Goal: Information Seeking & Learning: Learn about a topic

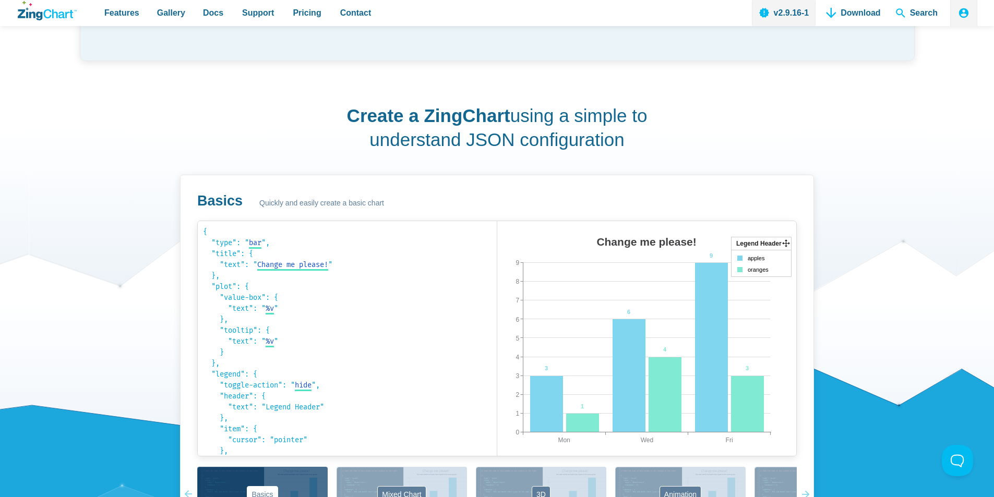
scroll to position [411, 0]
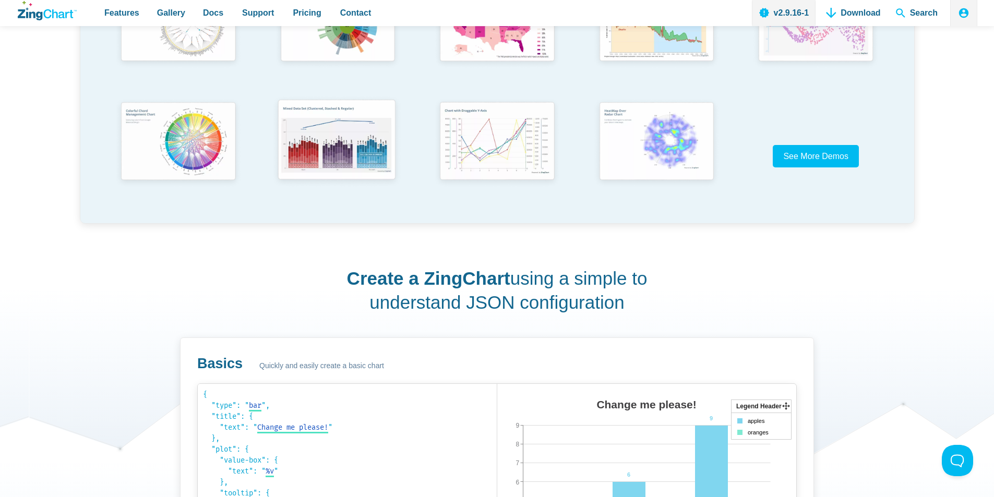
click at [331, 140] on img "App Content" at bounding box center [336, 141] width 131 height 94
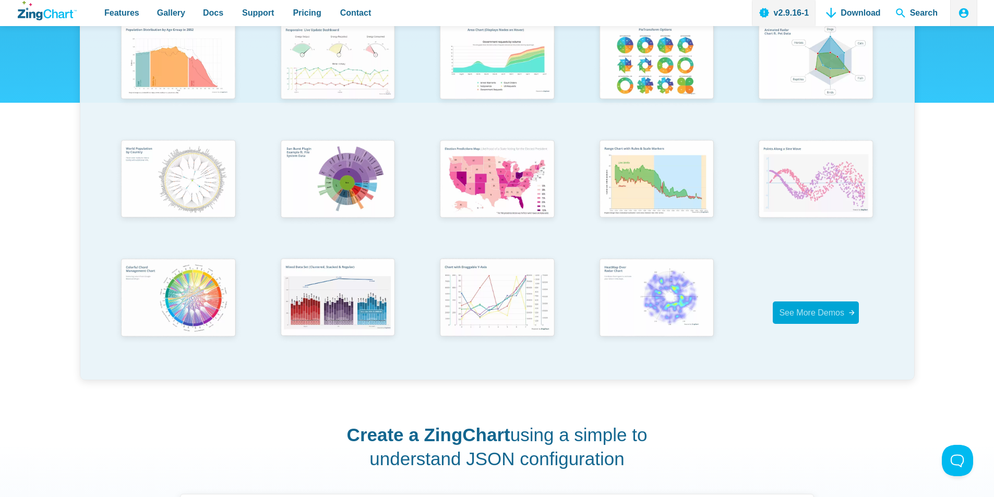
click at [786, 312] on span "See More Demos" at bounding box center [811, 312] width 65 height 9
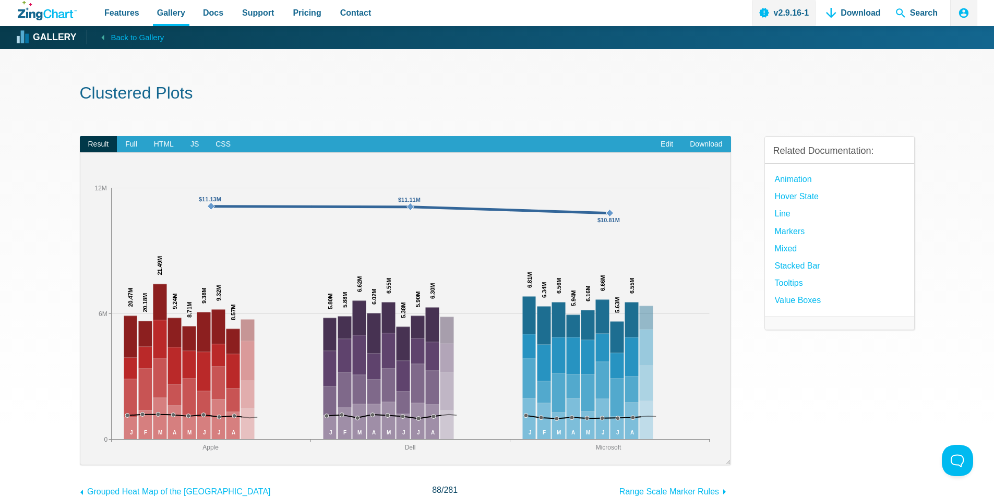
click at [158, 302] on img "App Content" at bounding box center [405, 316] width 629 height 277
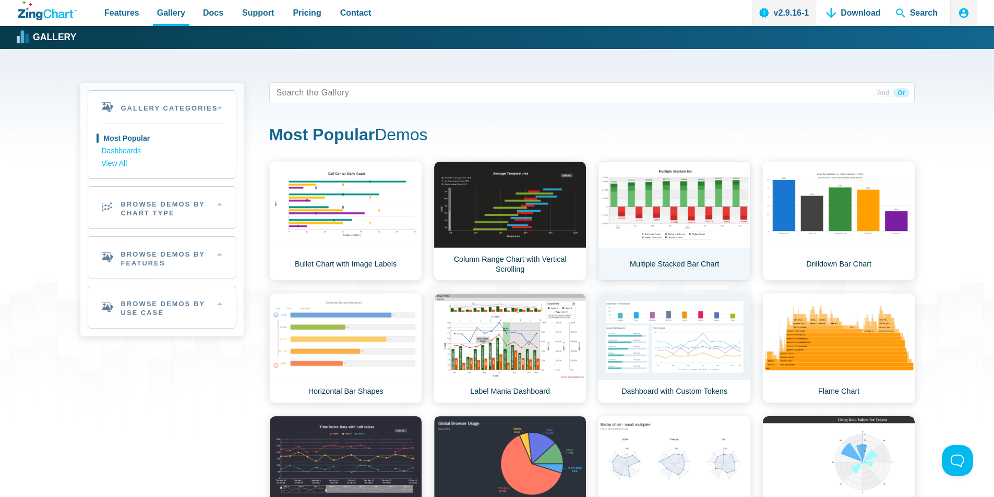
click at [688, 210] on link "Multiple Stacked Bar Chart" at bounding box center [674, 220] width 153 height 119
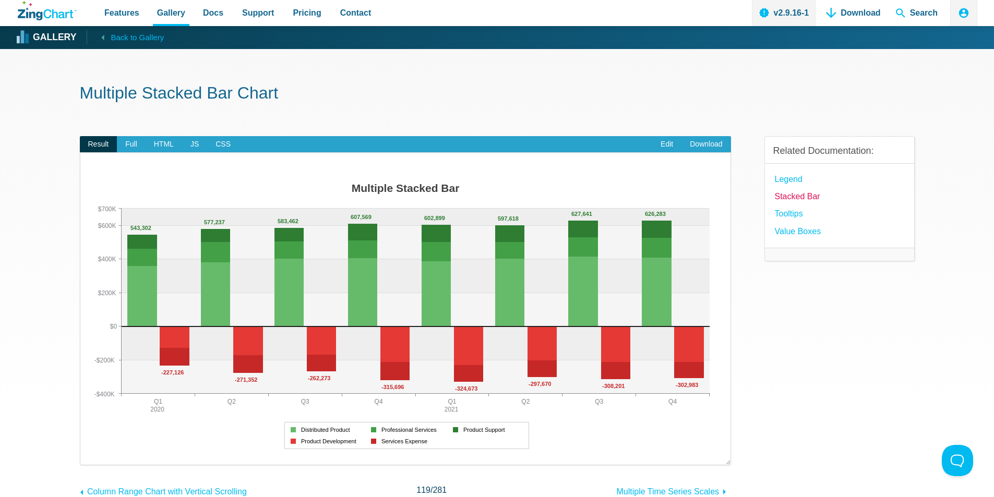
click at [789, 195] on link "Stacked Bar" at bounding box center [797, 196] width 45 height 14
click at [662, 145] on link "Edit" at bounding box center [666, 144] width 29 height 17
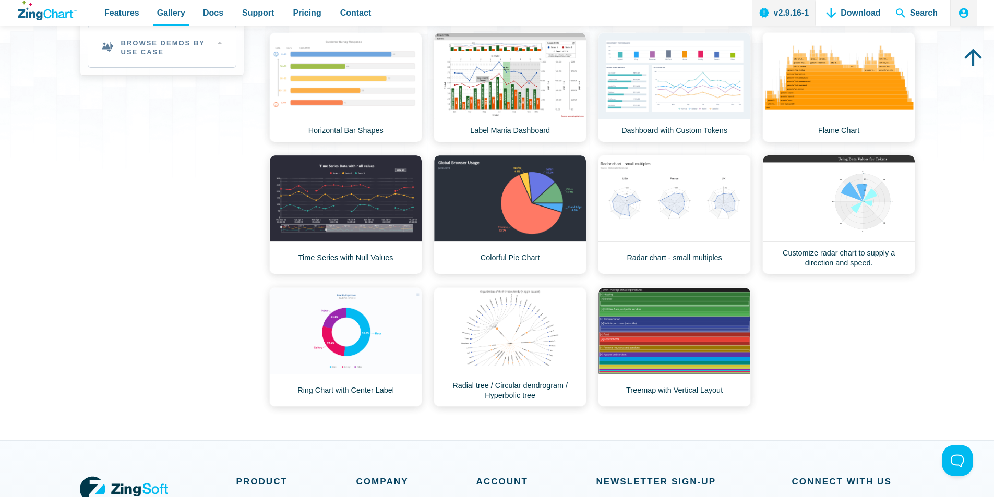
scroll to position [313, 0]
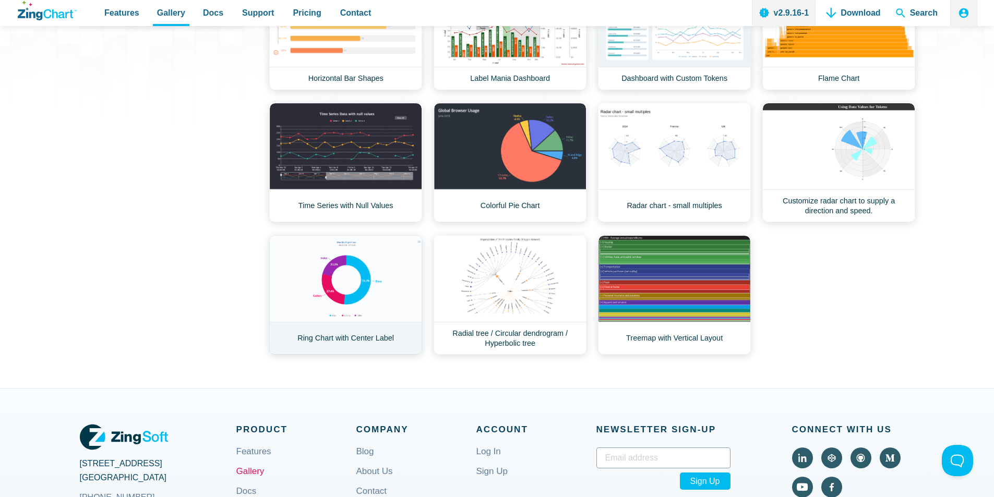
click at [349, 265] on link "Ring Chart with Center Label" at bounding box center [345, 294] width 153 height 119
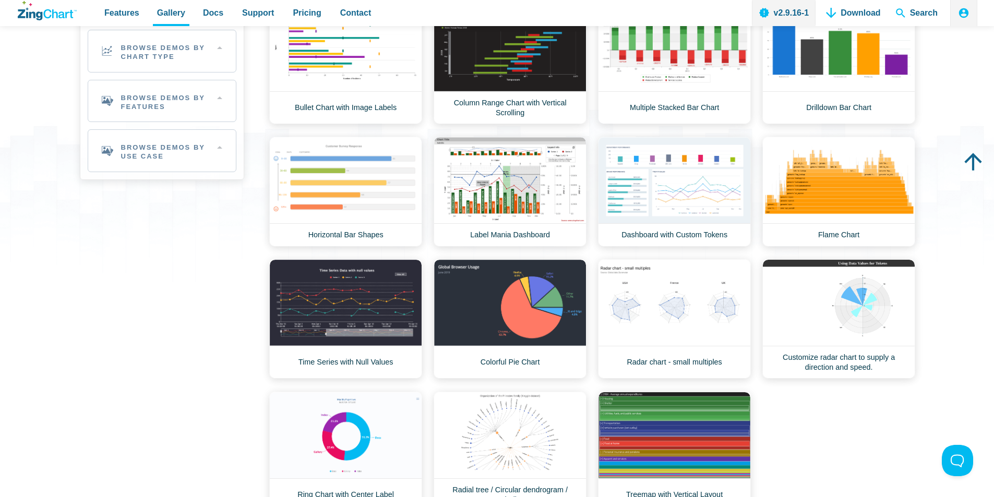
scroll to position [0, 0]
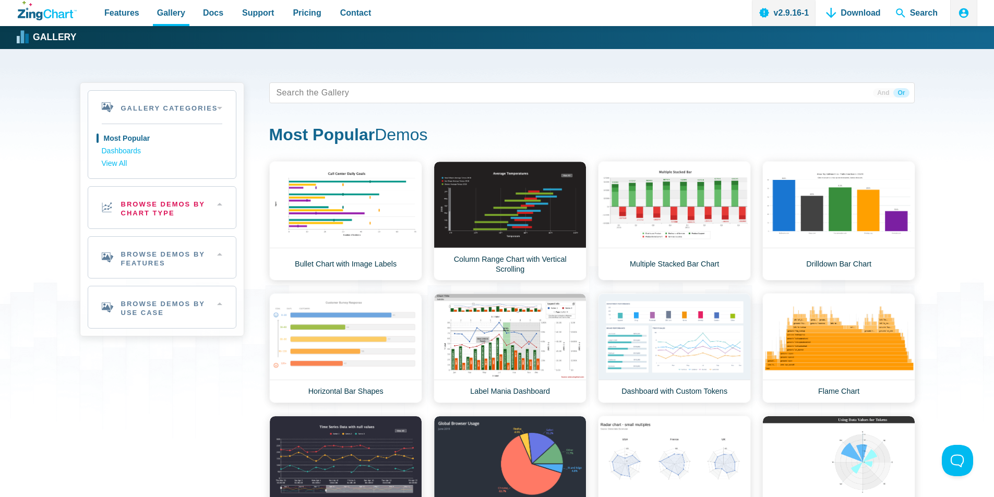
click at [200, 206] on h2 "Browse Demos By Chart Type" at bounding box center [162, 208] width 148 height 42
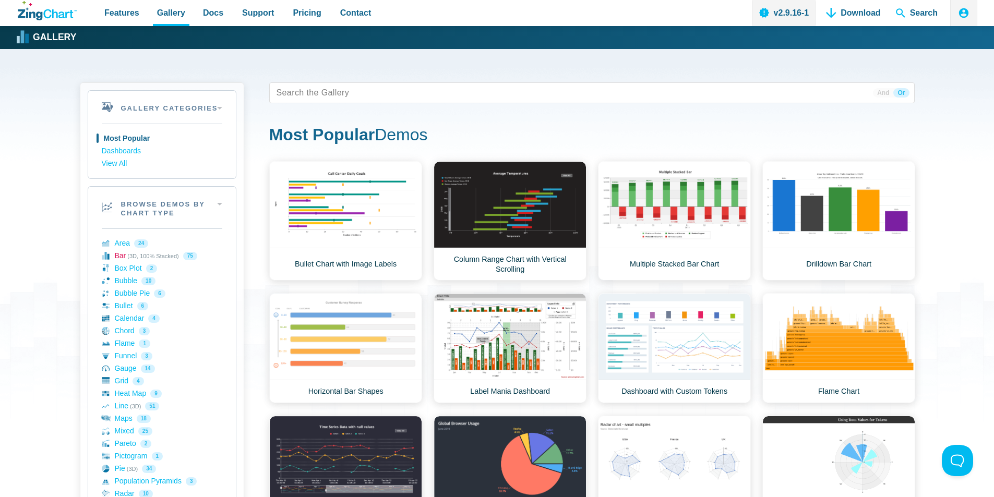
click at [120, 254] on link "Bar (3D, 100% Stacked) 75" at bounding box center [162, 256] width 121 height 13
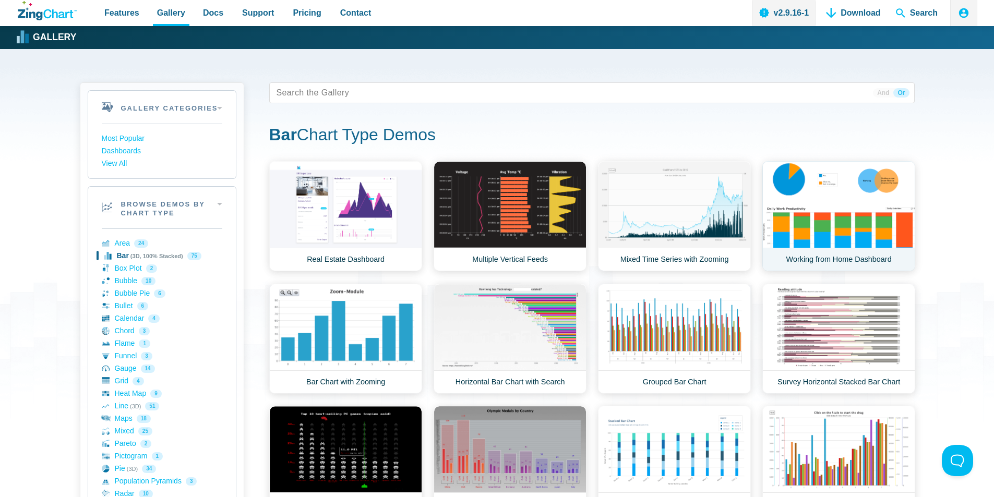
click at [857, 237] on link "Working from Home Dashboard" at bounding box center [838, 216] width 153 height 110
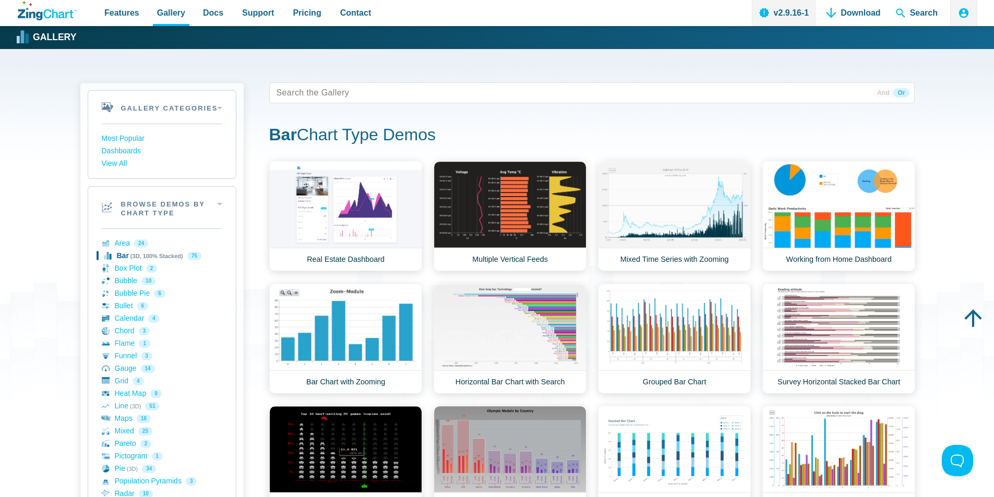
scroll to position [157, 0]
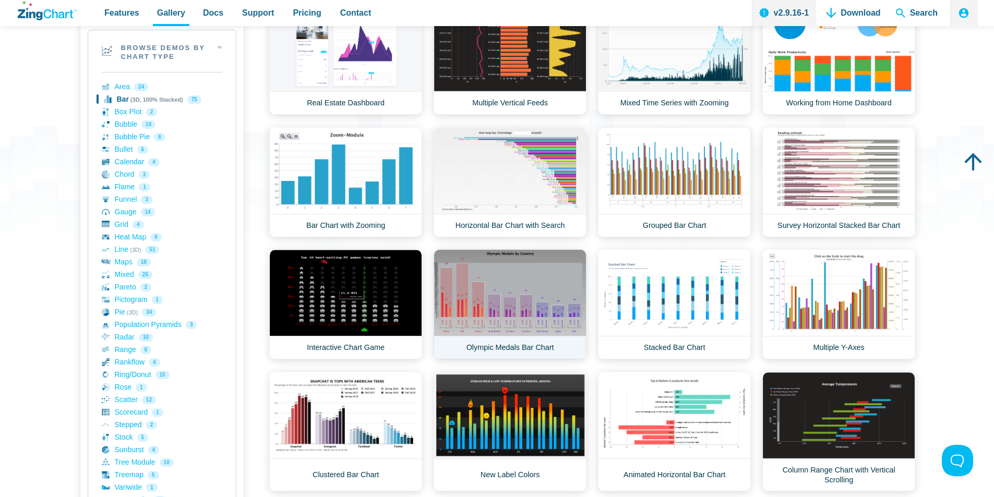
click at [526, 292] on link "Olympic Medals Bar Chart" at bounding box center [510, 304] width 153 height 110
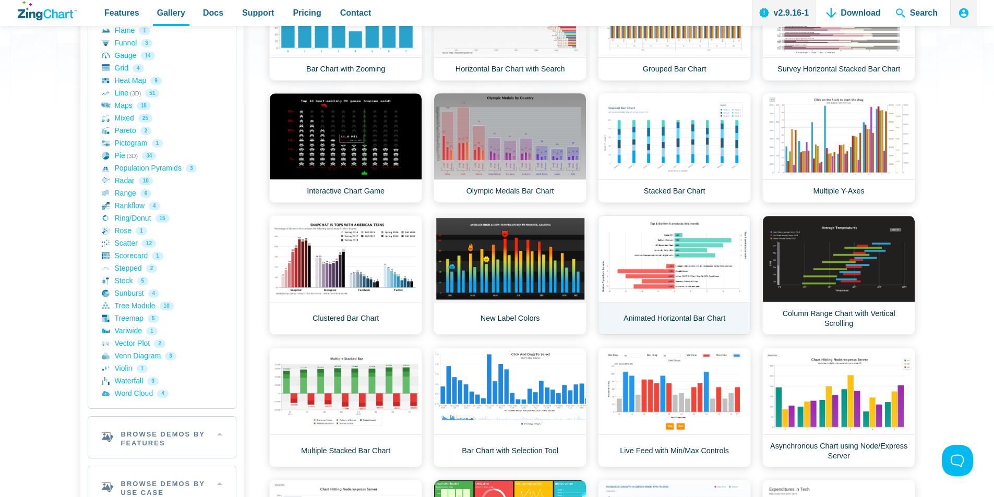
click at [686, 274] on link "Animated Horizontal Bar Chart" at bounding box center [674, 274] width 153 height 119
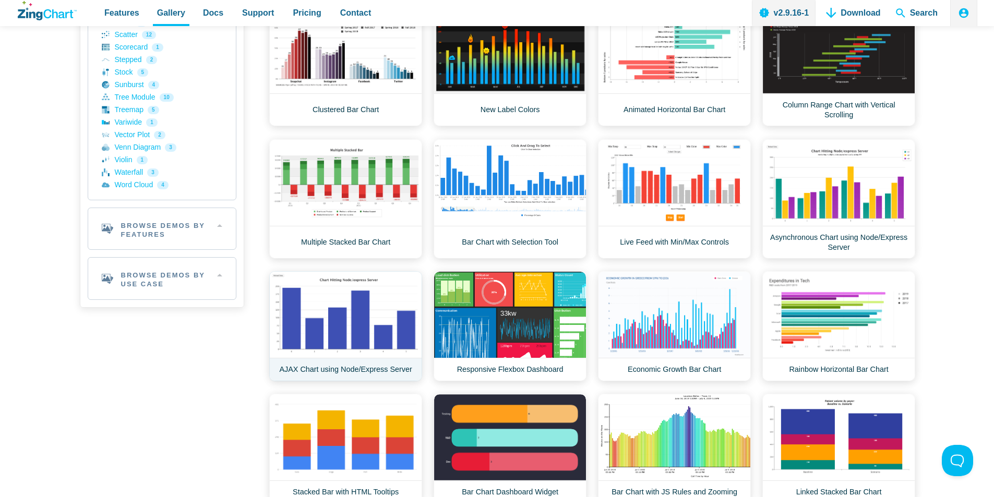
scroll to position [626, 0]
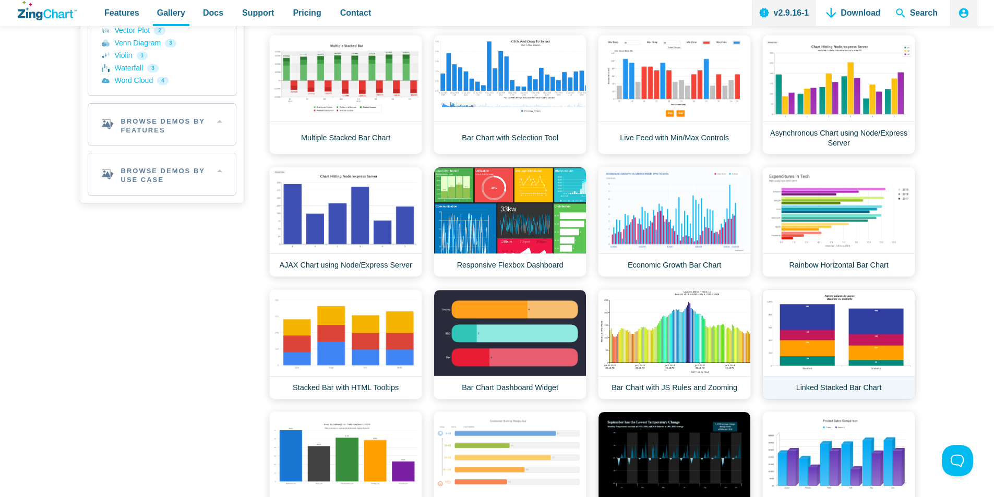
click at [830, 329] on link "Linked Stacked Bar Chart" at bounding box center [838, 345] width 153 height 110
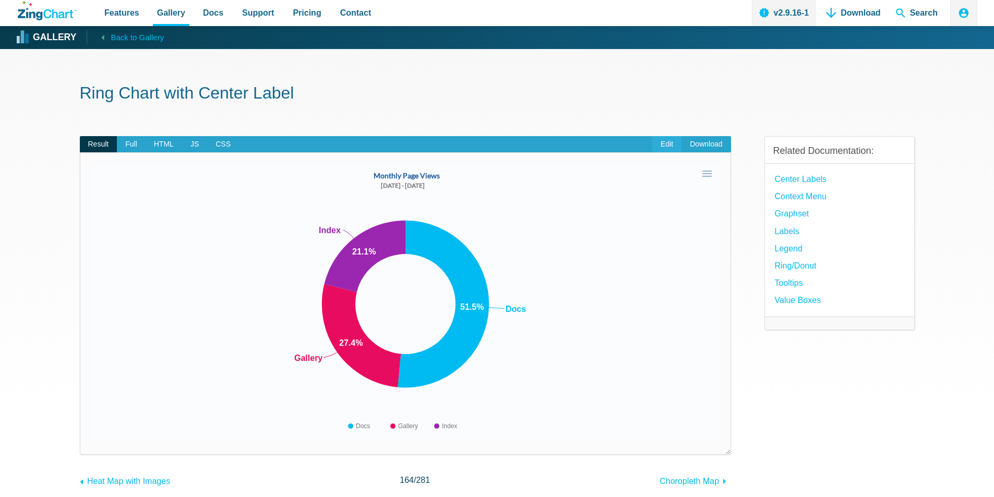
click at [671, 145] on link "Edit" at bounding box center [666, 144] width 29 height 17
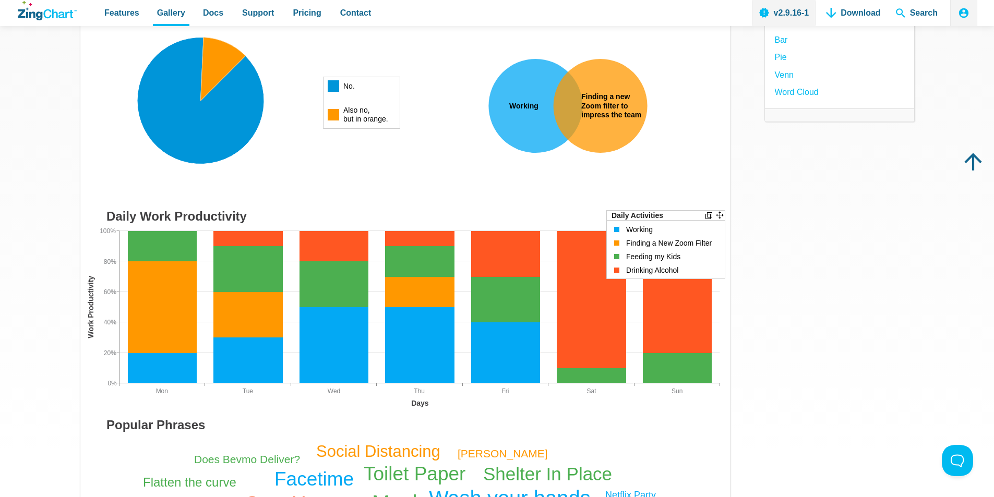
click at [711, 214] on div "App Content" at bounding box center [709, 215] width 10 height 10
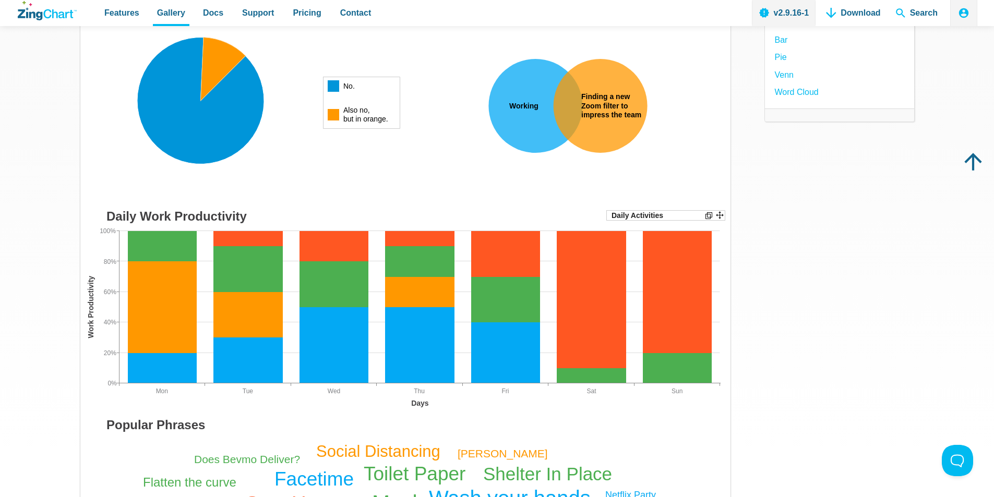
click at [710, 214] on div "App Content" at bounding box center [709, 215] width 10 height 10
drag, startPoint x: 717, startPoint y: 217, endPoint x: 731, endPoint y: 194, distance: 26.7
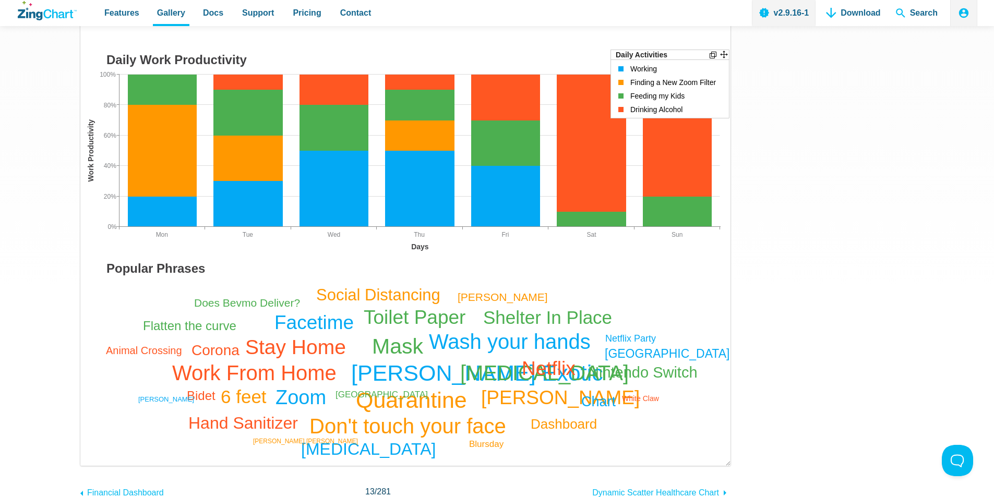
scroll to position [470, 0]
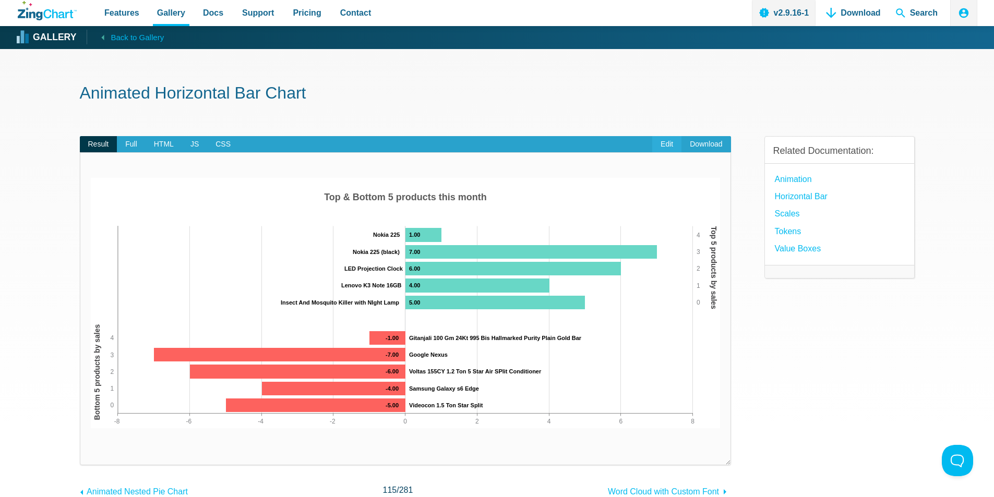
click at [670, 144] on link "Edit" at bounding box center [666, 144] width 29 height 17
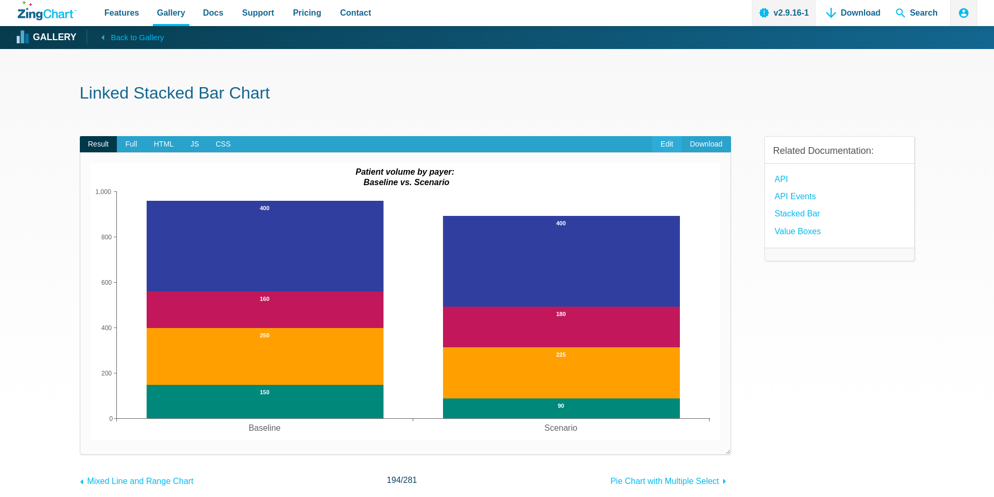
click at [664, 145] on link "Edit" at bounding box center [666, 144] width 29 height 17
